Goal: Entertainment & Leisure: Consume media (video, audio)

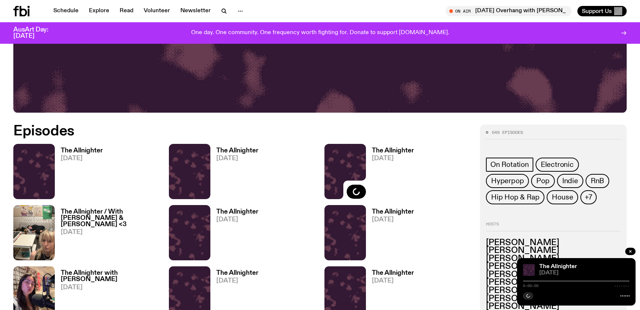
scroll to position [348, 0]
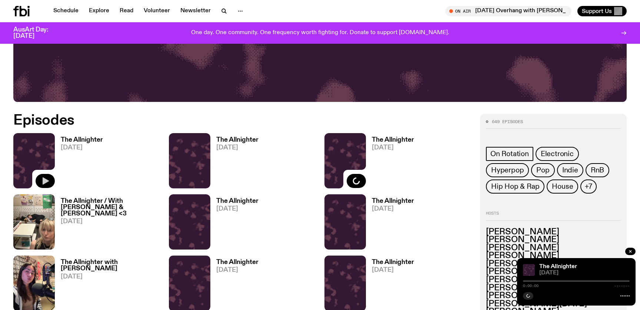
click at [41, 183] on icon "button" at bounding box center [45, 180] width 9 height 9
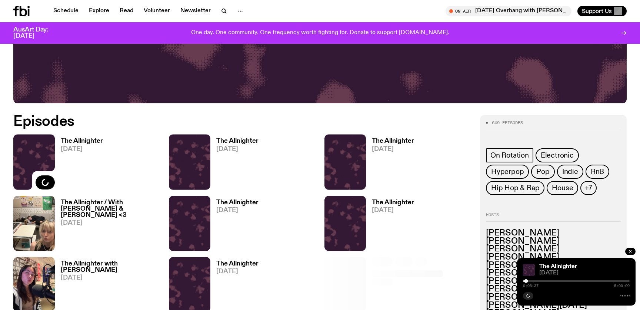
scroll to position [348, 0]
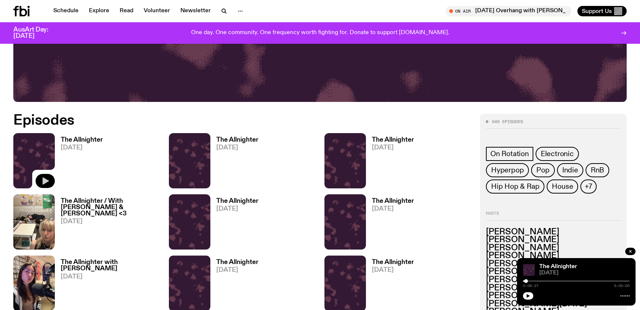
click at [47, 183] on icon "button" at bounding box center [45, 180] width 9 height 9
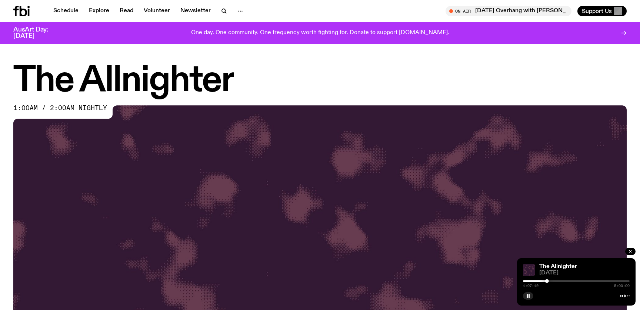
scroll to position [348, 0]
